Goal: Transaction & Acquisition: Purchase product/service

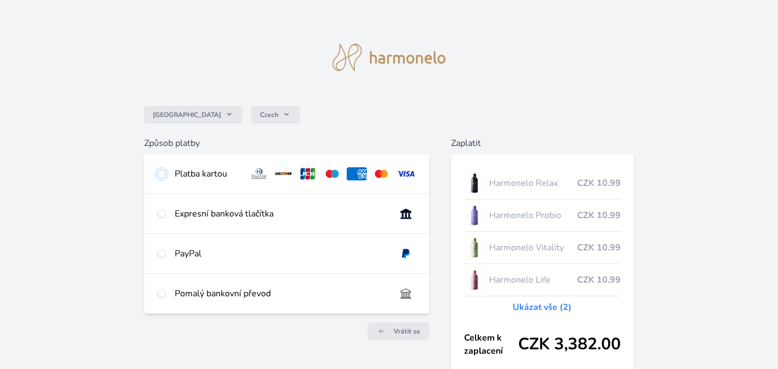
click at [165, 174] on input "radio" at bounding box center [161, 173] width 9 height 9
radio input "true"
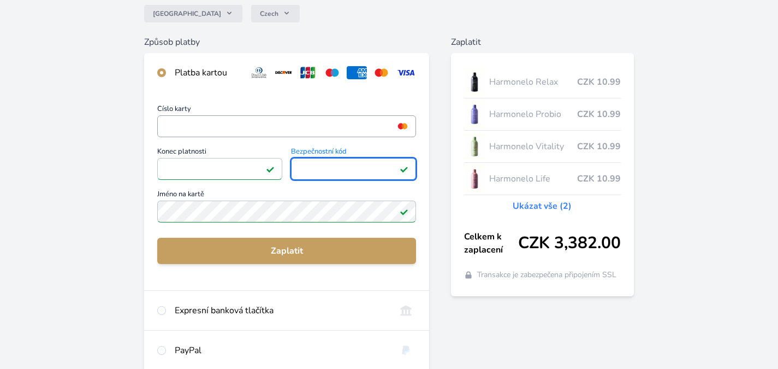
scroll to position [109, 0]
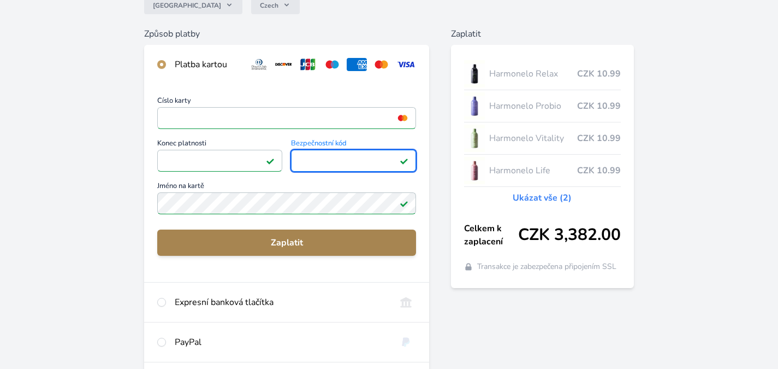
click at [281, 237] on span "Zaplatit" at bounding box center [286, 242] width 241 height 13
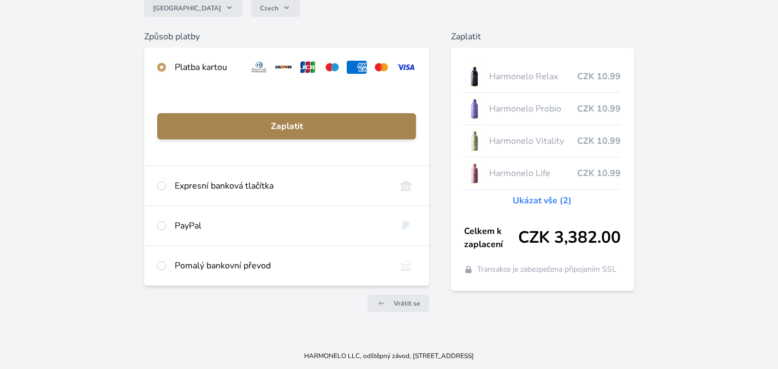
scroll to position [106, 0]
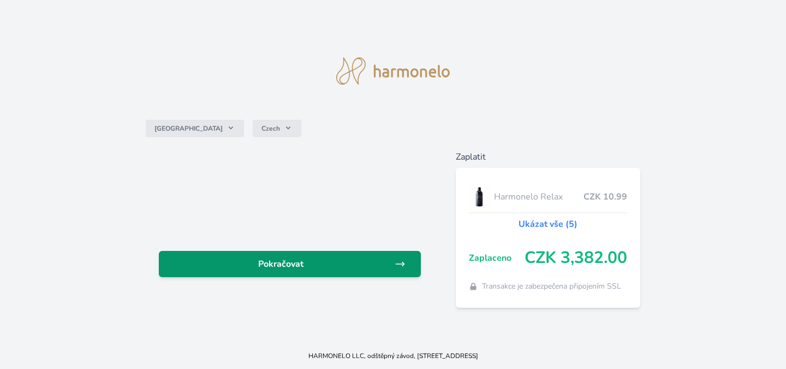
click at [354, 267] on span "Pokračovat" at bounding box center [281, 263] width 227 height 13
